Goal: Information Seeking & Learning: Find specific fact

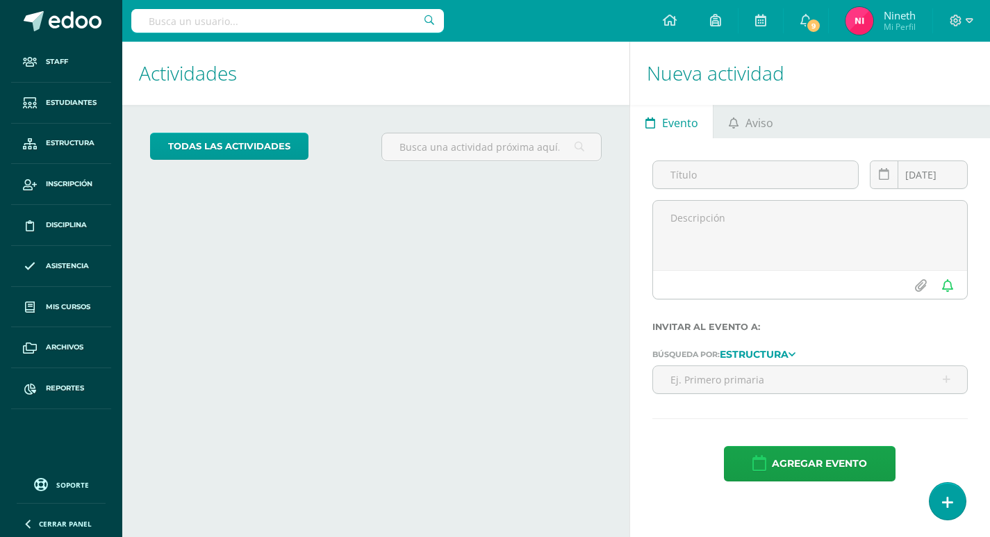
click at [236, 21] on input "text" at bounding box center [287, 21] width 313 height 24
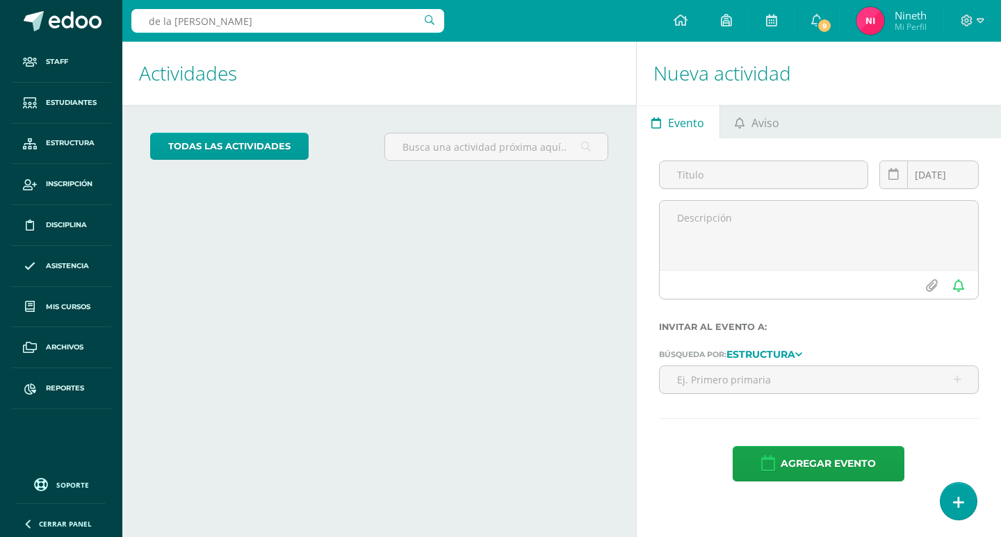
click at [263, 23] on input "de la cruz pineda" at bounding box center [287, 21] width 313 height 24
drag, startPoint x: 268, startPoint y: 20, endPoint x: 0, endPoint y: -3, distance: 268.6
click at [0, 0] on html "Staff Estudiantes Estructura Inscripción Disciplina Asistencia Mis cursos Archi…" at bounding box center [500, 268] width 1001 height 537
type input "de la cruz pineda"
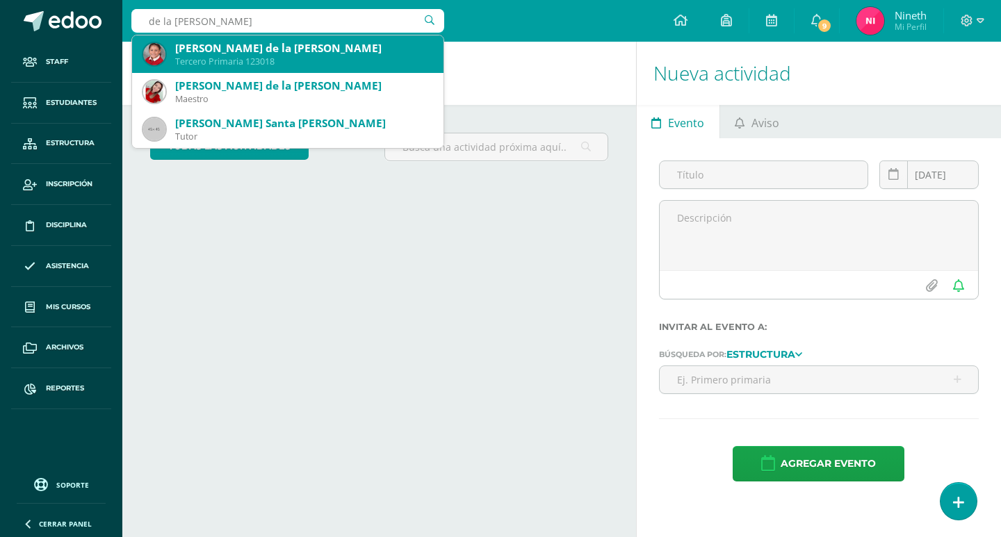
click at [217, 49] on div "Alicia Andrea de la Cruz Pineda" at bounding box center [303, 48] width 257 height 15
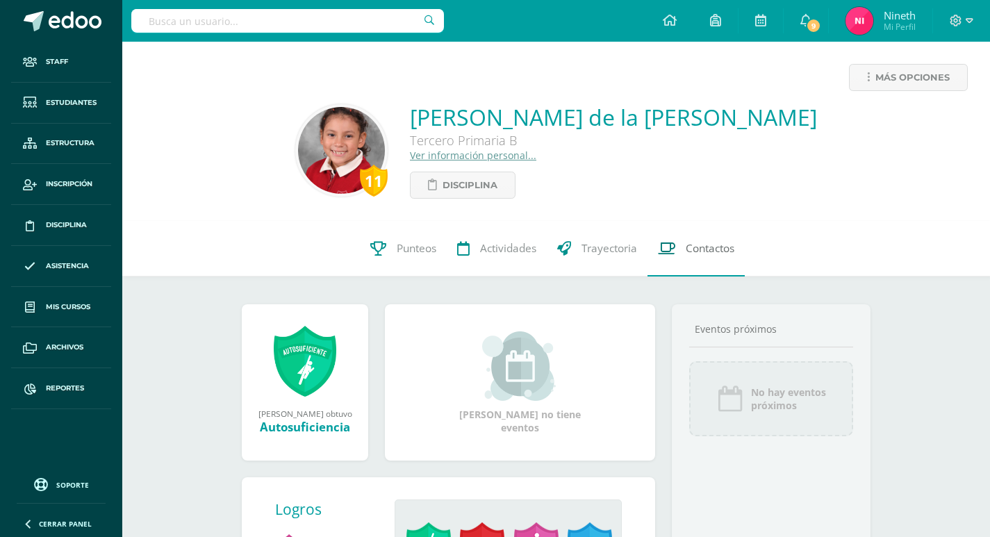
click at [714, 244] on span "Contactos" at bounding box center [710, 248] width 49 height 15
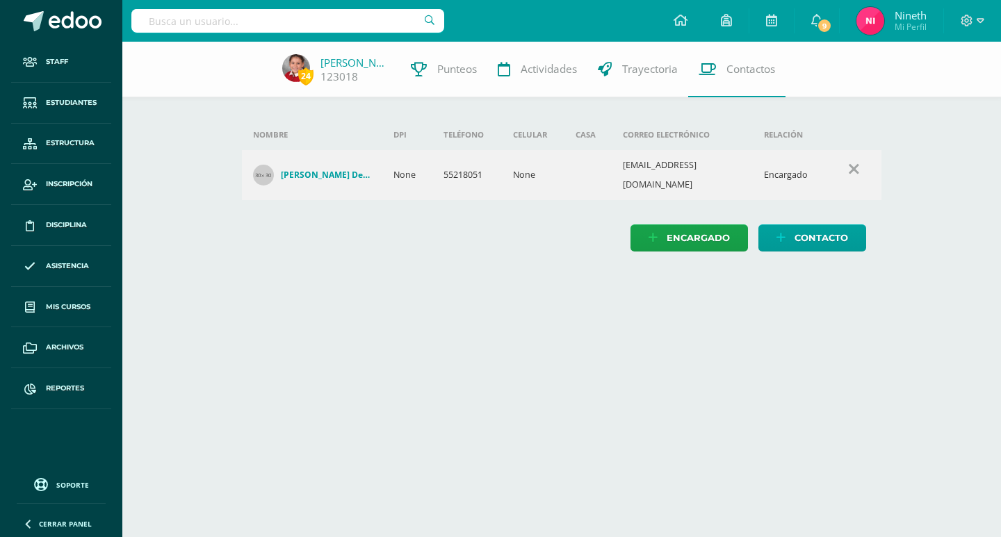
click at [234, 33] on div at bounding box center [287, 21] width 313 height 42
type input "hernandez lima"
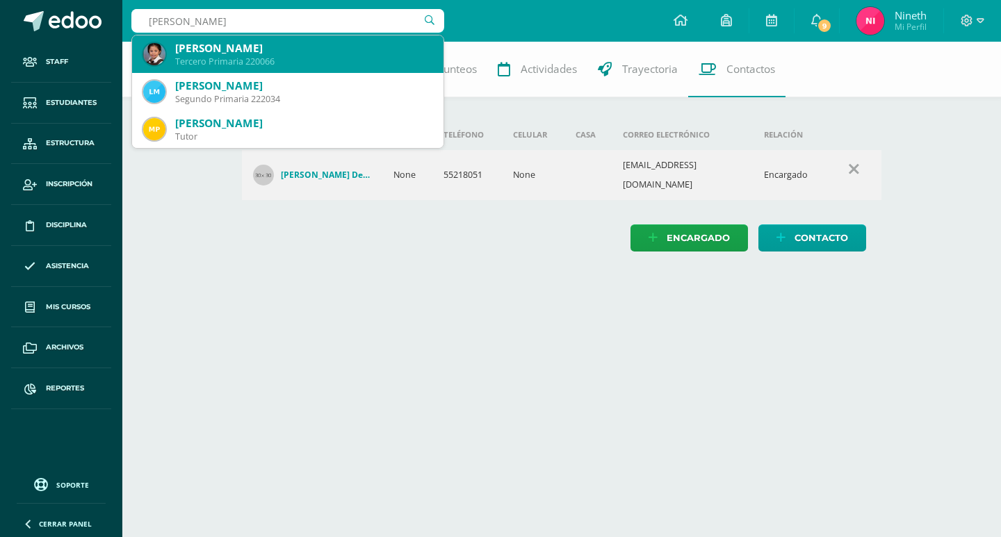
click at [252, 47] on div "Emily Isabella Hernández Lima" at bounding box center [303, 48] width 257 height 15
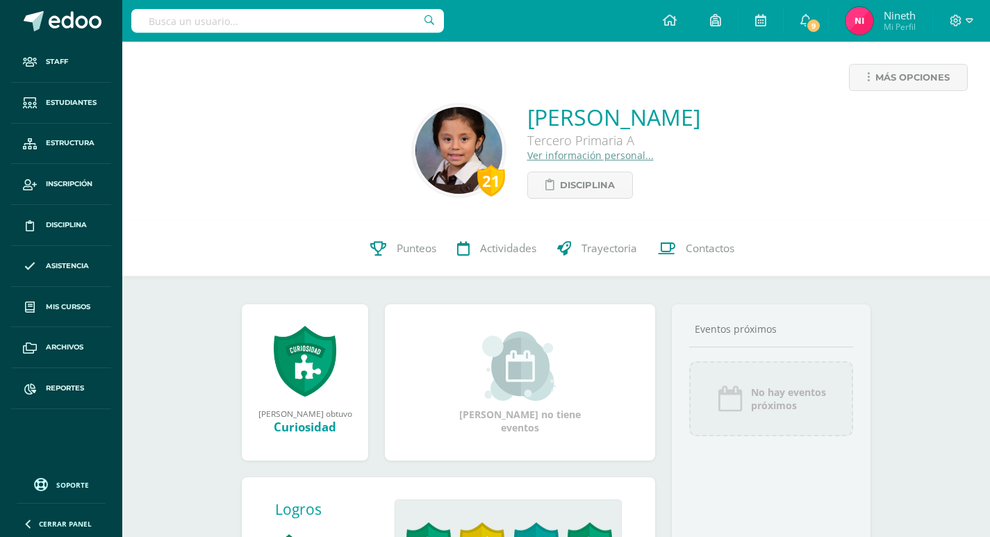
click at [540, 156] on link "Ver información personal..." at bounding box center [591, 155] width 126 height 13
click at [539, 158] on link "Ver información personal..." at bounding box center [591, 155] width 126 height 13
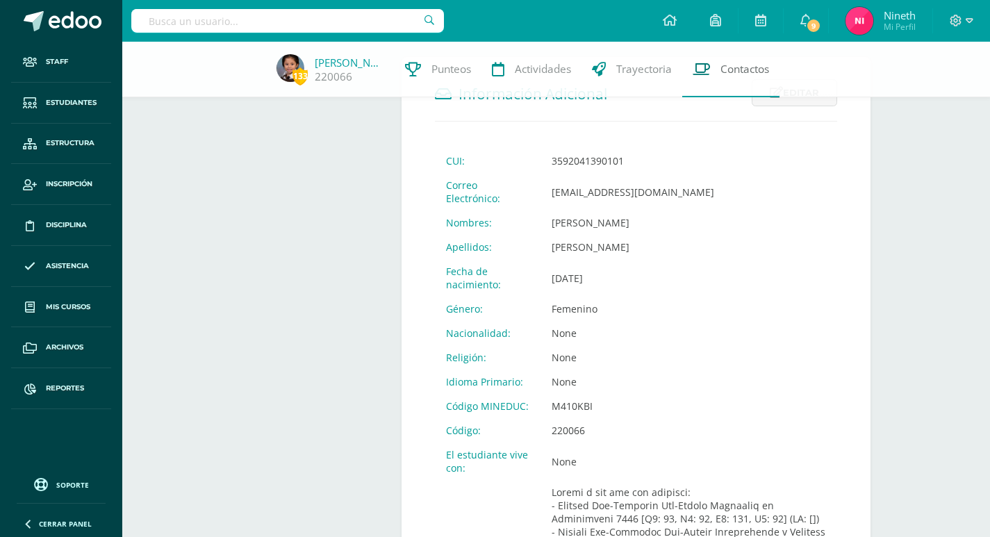
scroll to position [417, 0]
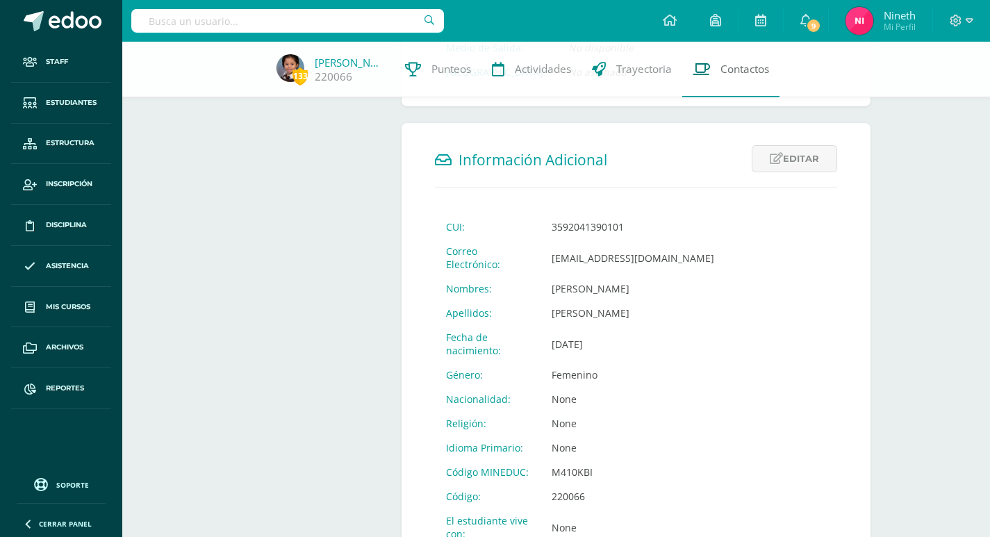
click at [755, 77] on link "Contactos" at bounding box center [730, 70] width 97 height 56
